Goal: Check status: Check status

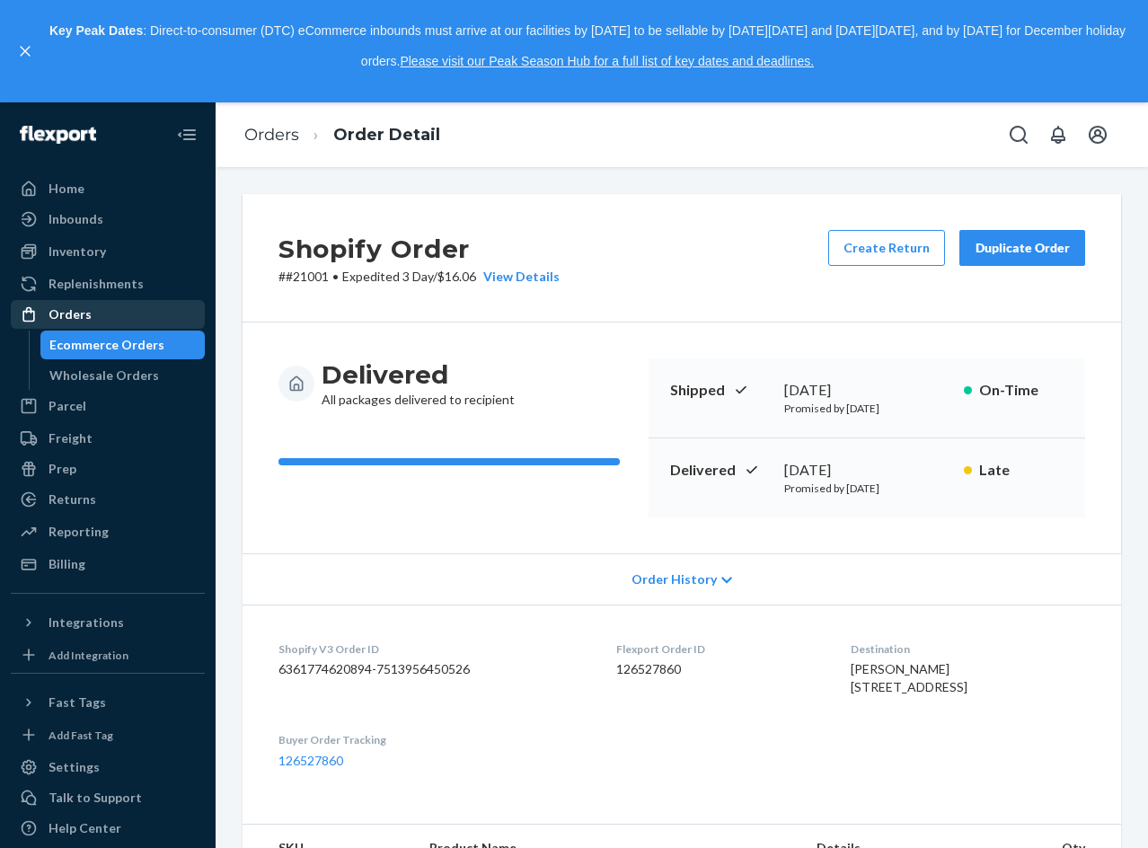
click at [93, 315] on div "Orders" at bounding box center [108, 314] width 190 height 25
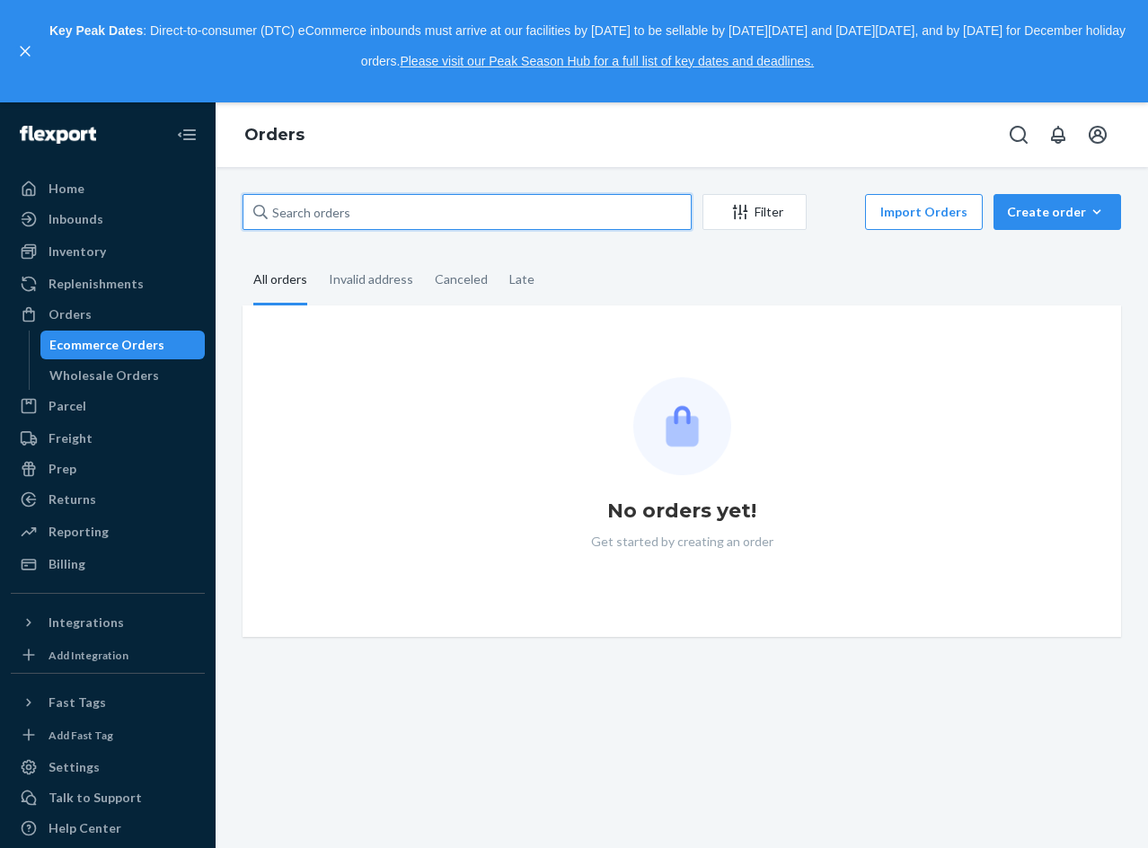
click at [504, 212] on input "text" at bounding box center [466, 212] width 449 height 36
paste input "577074389030572849"
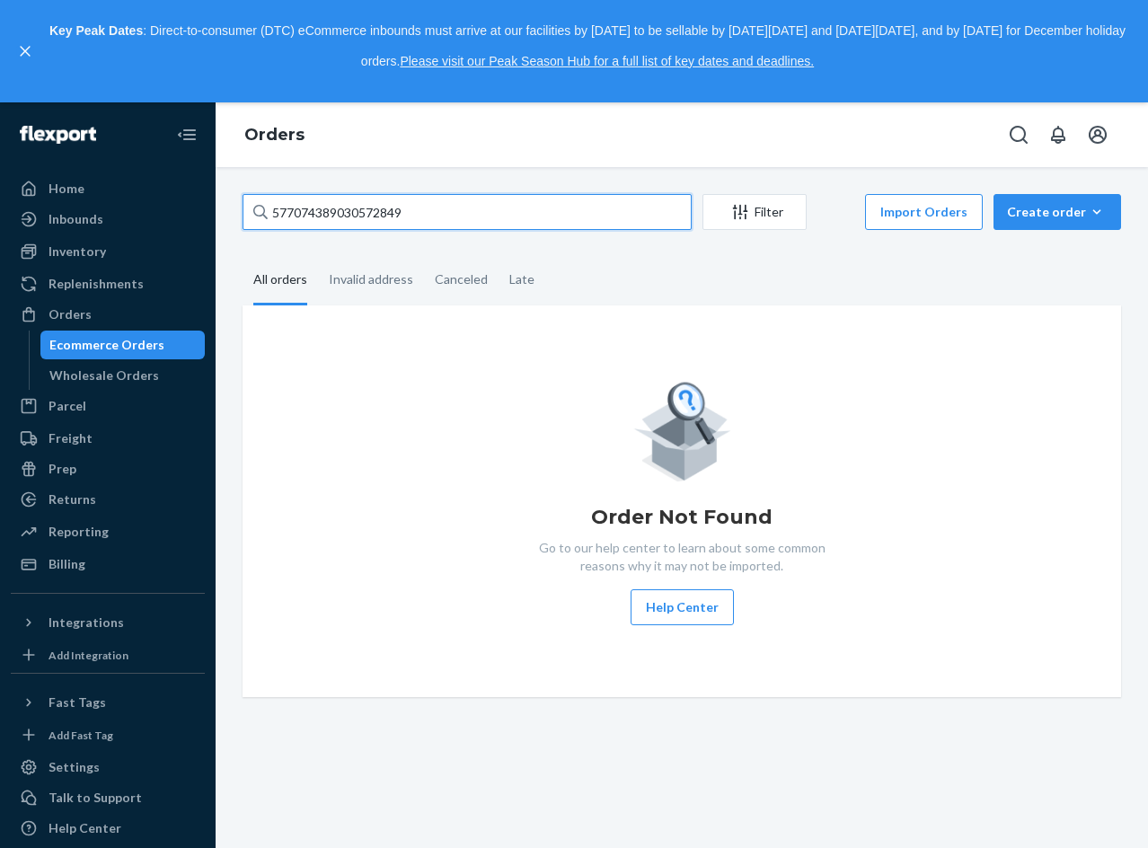
drag, startPoint x: 489, startPoint y: 198, endPoint x: -4, endPoint y: 217, distance: 494.3
click at [0, 217] on html "Home Inbounds Shipping Plans Problems Inventory Products Replenishments Orders …" at bounding box center [574, 424] width 1148 height 848
paste input "caseymccurter"
click at [572, 269] on fieldset "All orders Invalid address Canceled Late" at bounding box center [681, 280] width 878 height 49
click at [18, 53] on button "close," at bounding box center [25, 51] width 18 height 18
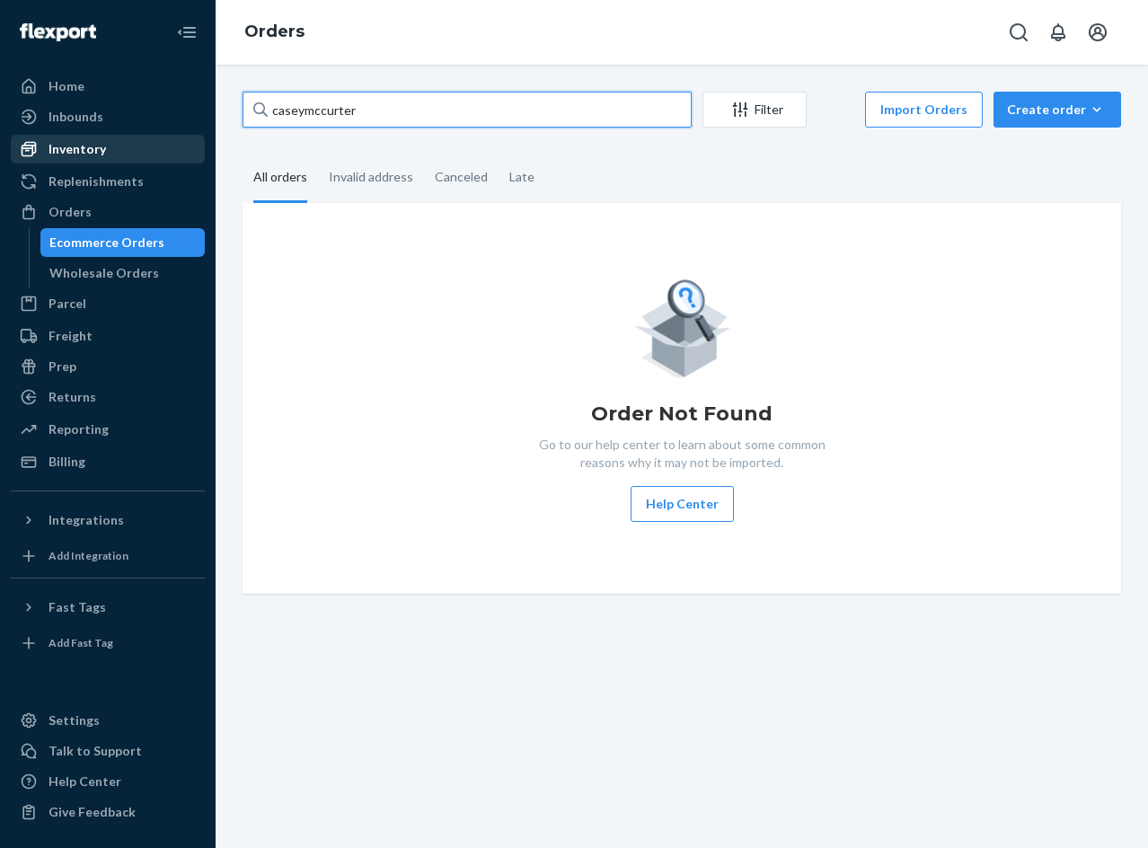
drag, startPoint x: 315, startPoint y: 101, endPoint x: 187, endPoint y: 150, distance: 137.6
click at [22, 106] on div "Home Inbounds Shipping Plans Problems Inventory Products Replenishments Orders …" at bounding box center [574, 424] width 1148 height 848
paste input "[PERSON_NAME]"
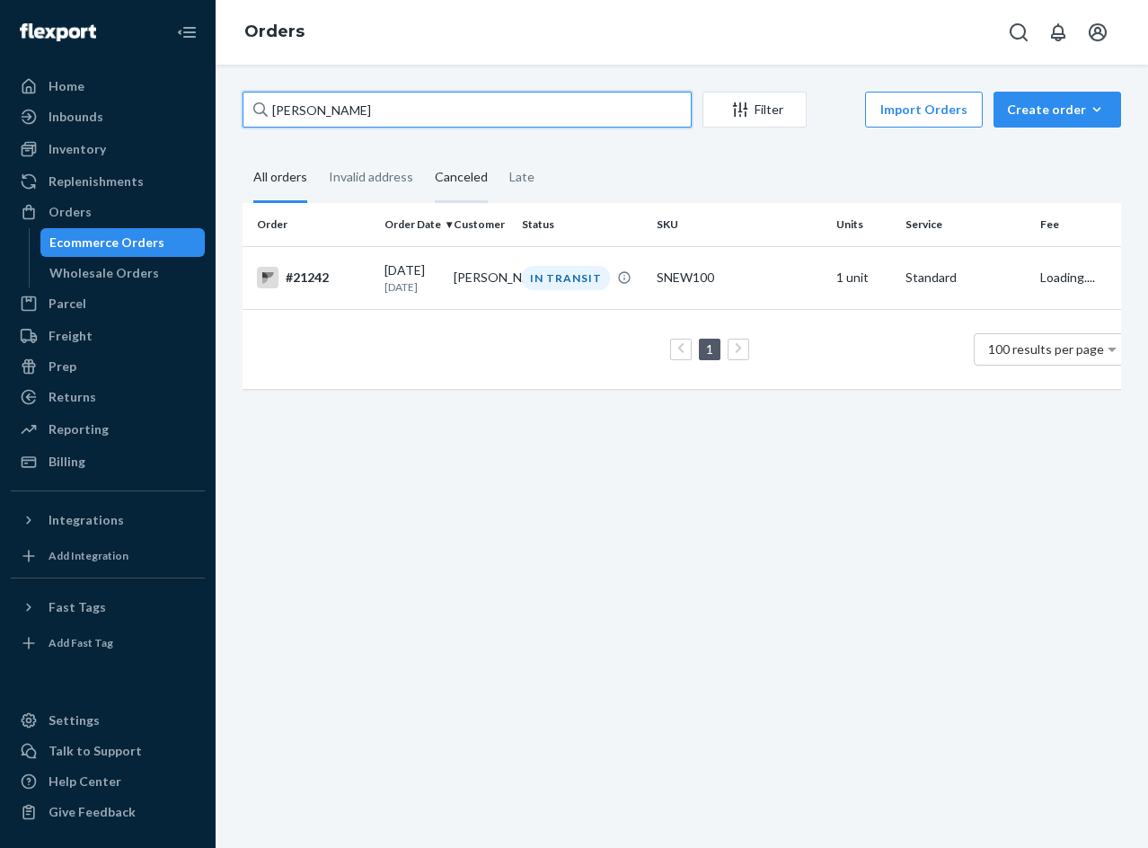
type input "[PERSON_NAME]"
click at [736, 281] on div "SNEW100" at bounding box center [739, 278] width 165 height 18
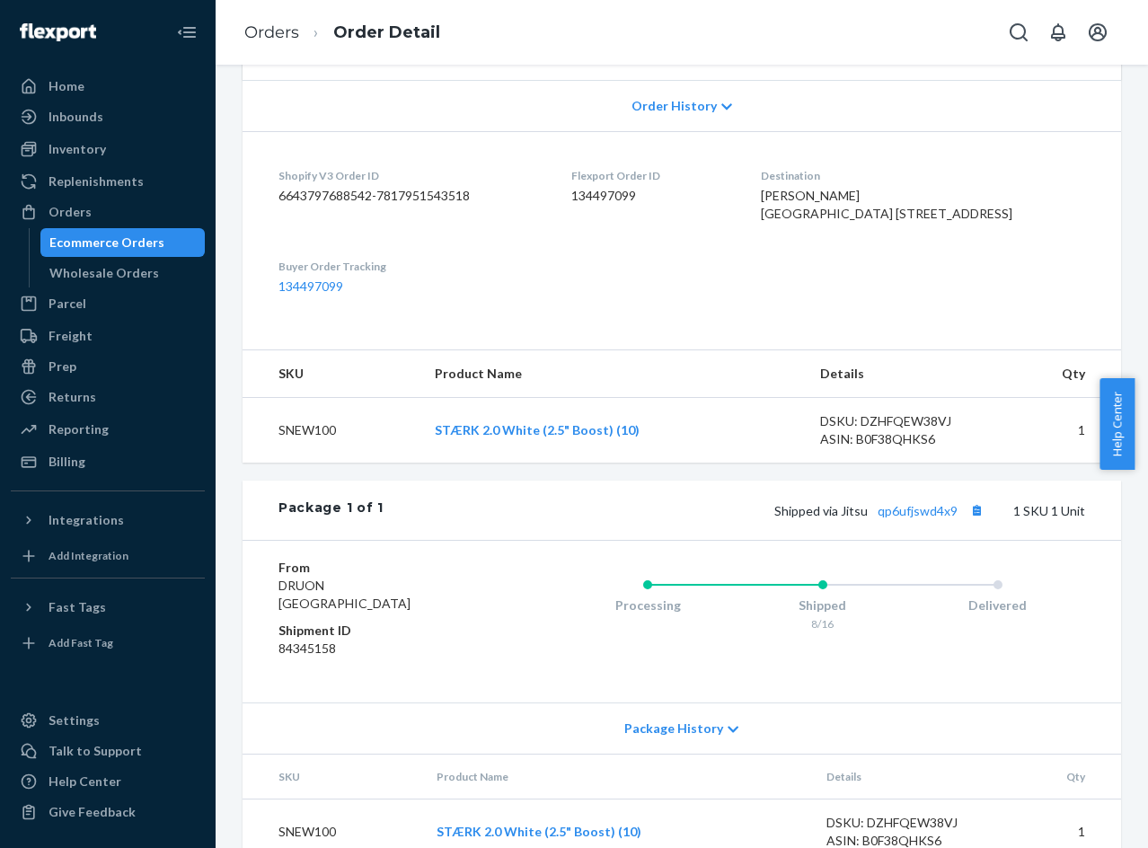
scroll to position [445, 0]
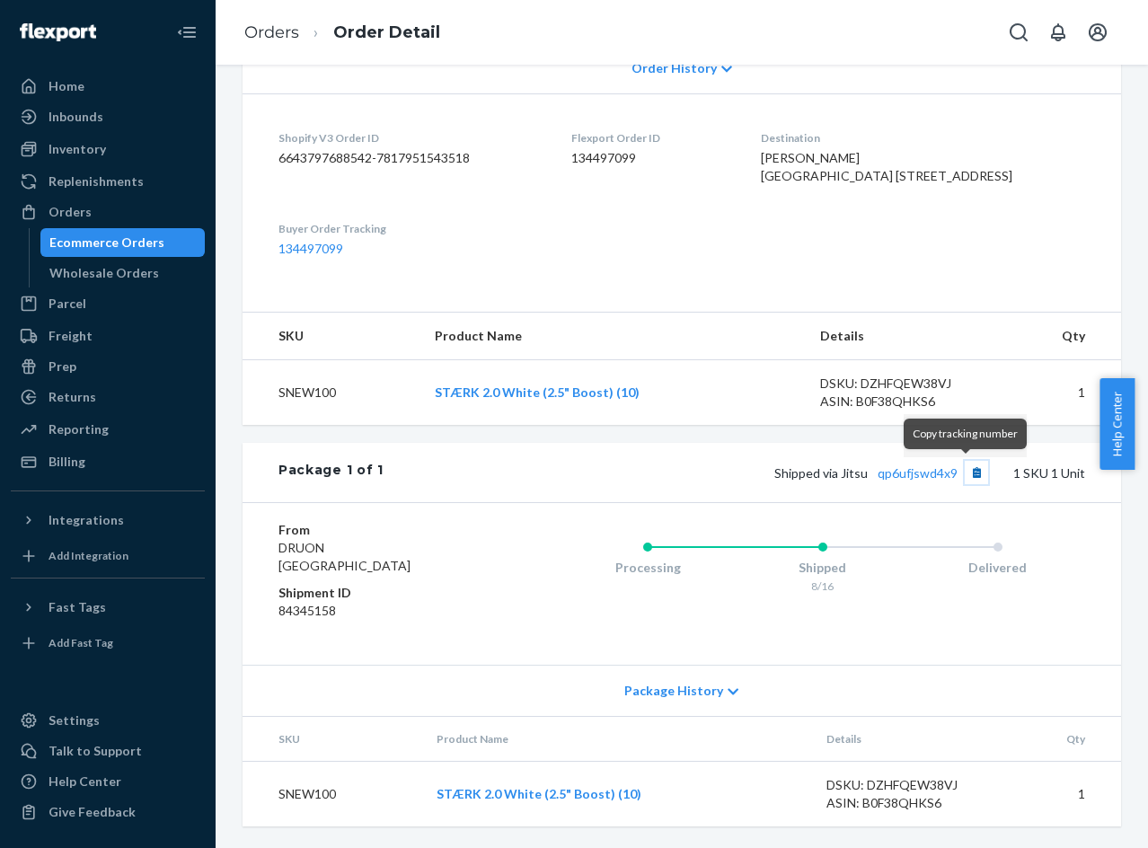
click at [969, 471] on button "Copy tracking number" at bounding box center [976, 472] width 23 height 23
click at [920, 476] on link "qp6ufjswd4x9" at bounding box center [917, 472] width 80 height 15
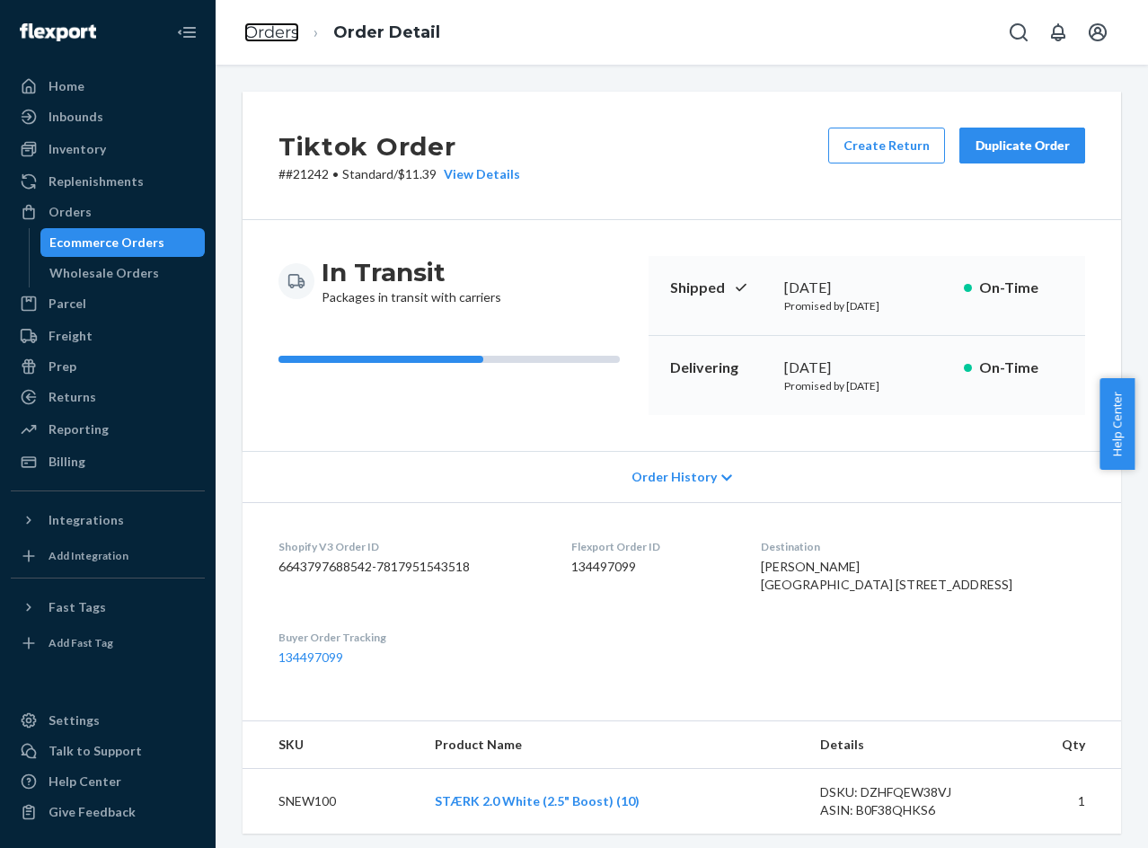
click at [283, 29] on link "Orders" at bounding box center [271, 32] width 55 height 20
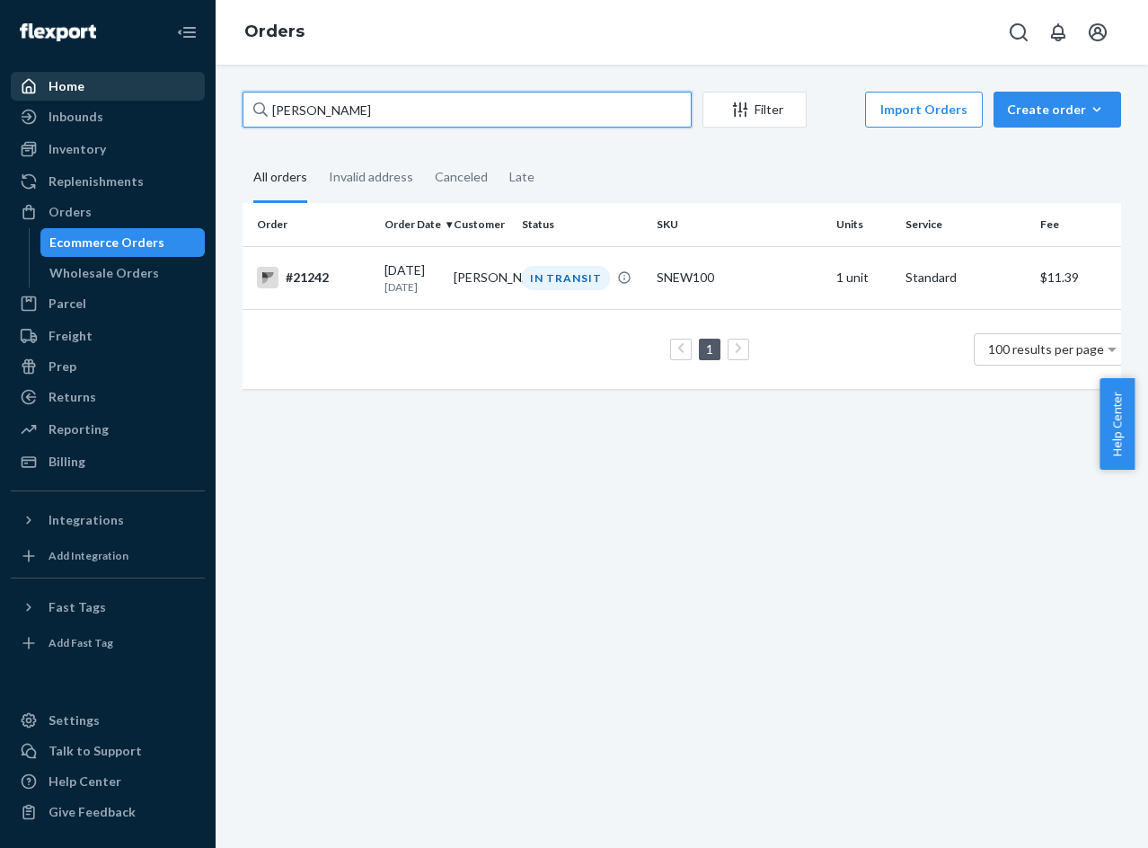
drag, startPoint x: 380, startPoint y: 118, endPoint x: 87, endPoint y: 91, distance: 294.0
click at [110, 92] on div "Home Inbounds Shipping Plans Problems Inventory Products Replenishments Orders …" at bounding box center [574, 424] width 1148 height 848
paste input "rlos [PERSON_NAME]"
type input "[PERSON_NAME]"
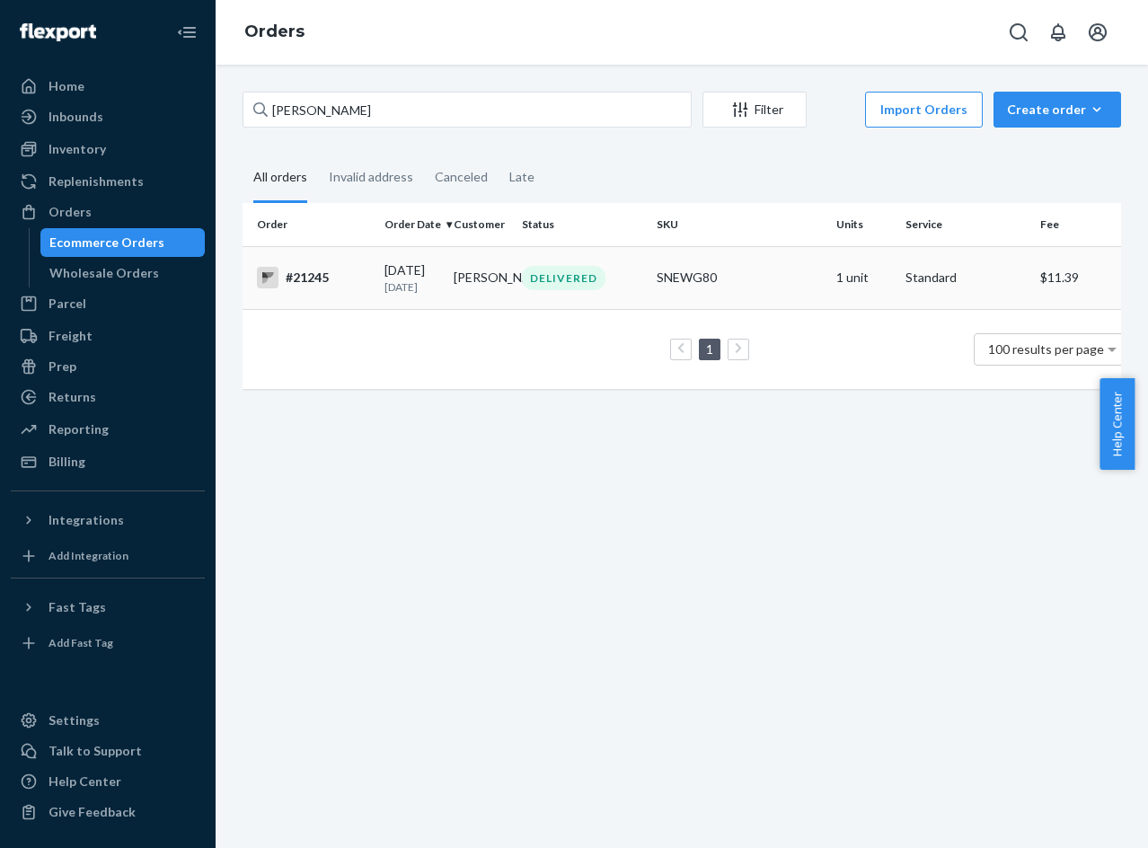
click at [763, 277] on div "SNEWG80" at bounding box center [739, 278] width 165 height 18
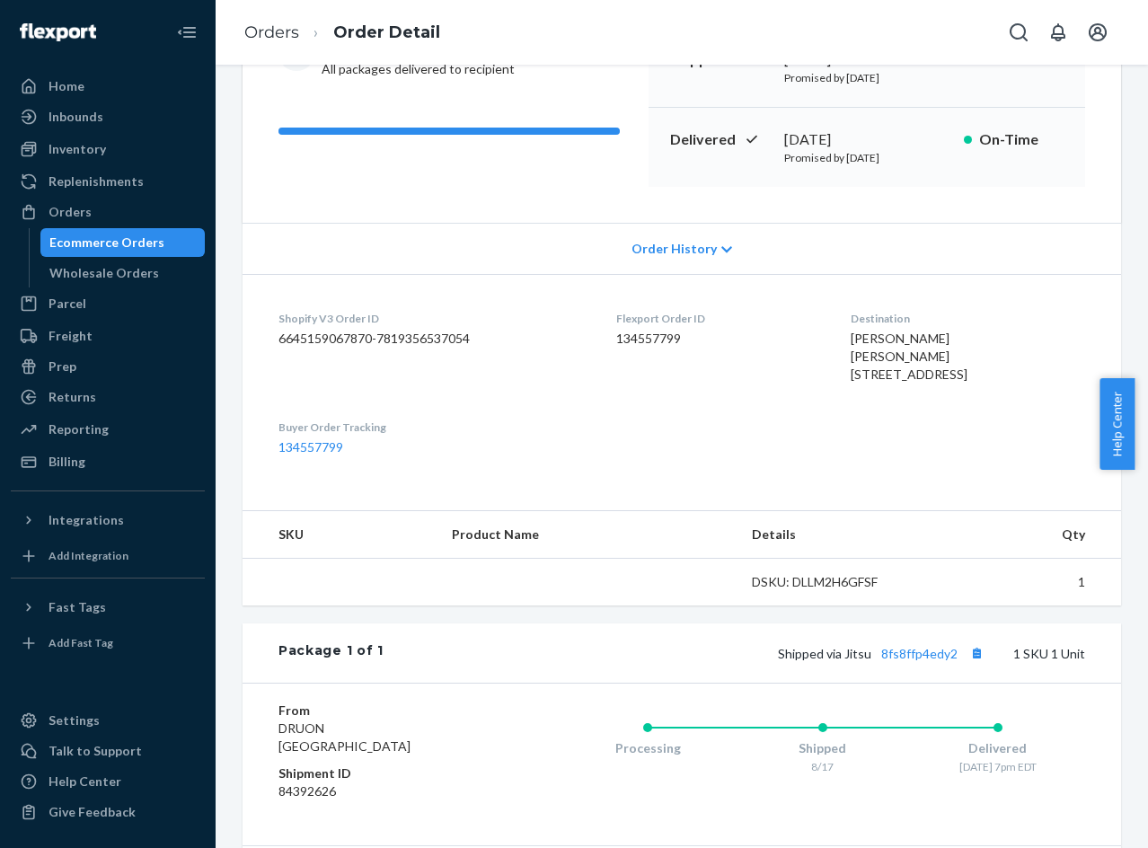
scroll to position [427, 0]
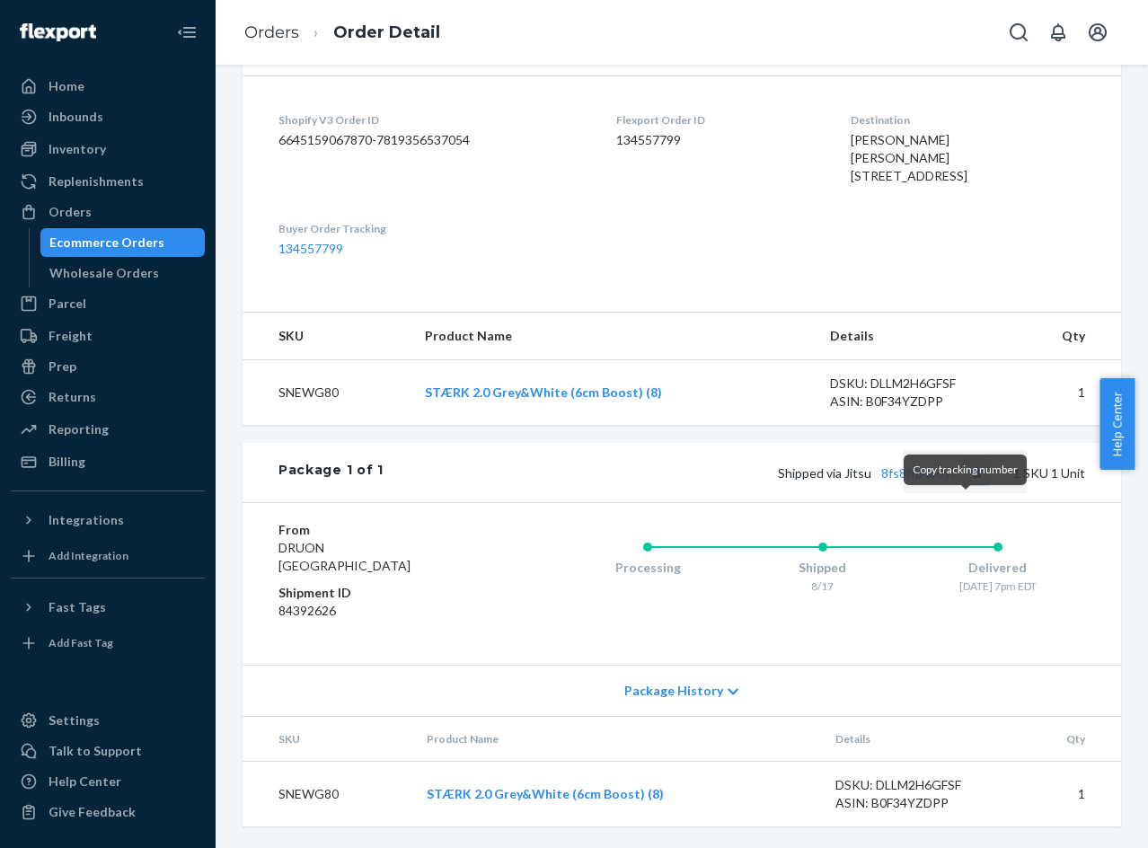
click at [968, 484] on button "Copy tracking number" at bounding box center [976, 472] width 23 height 23
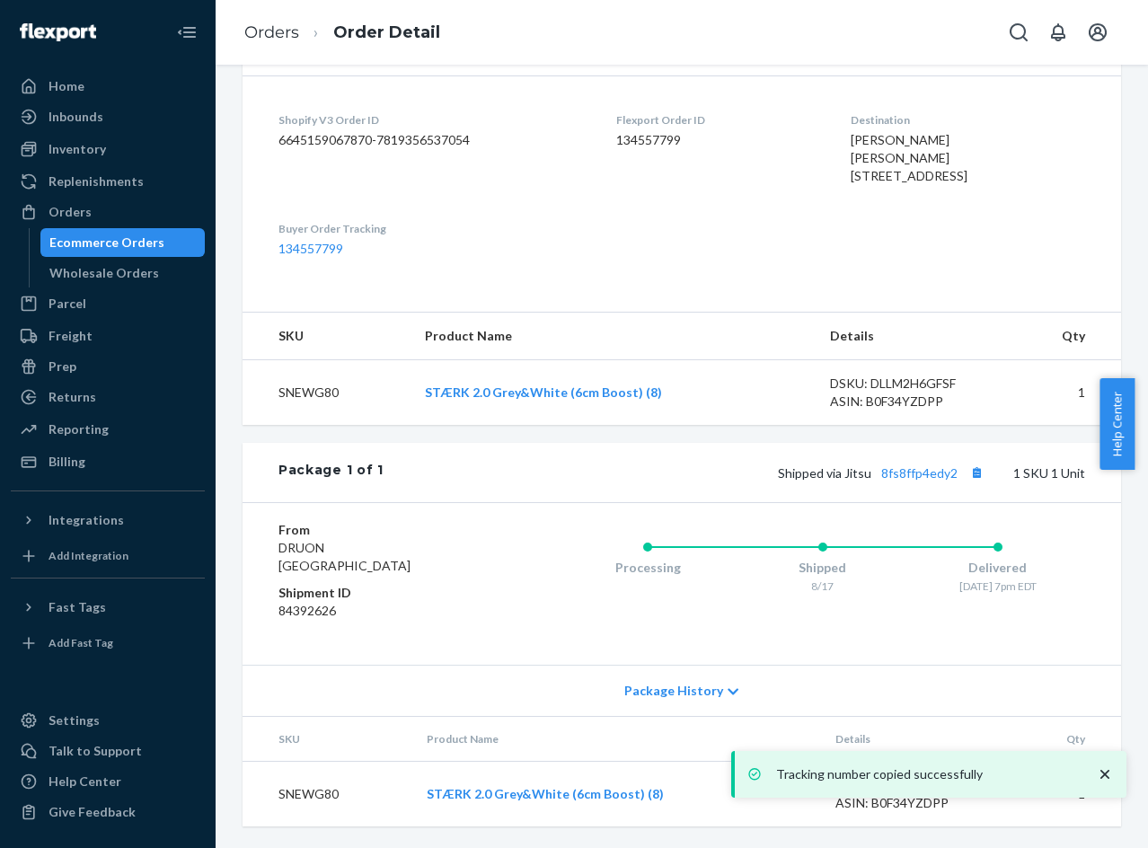
scroll to position [449, 0]
